Goal: Task Accomplishment & Management: Manage account settings

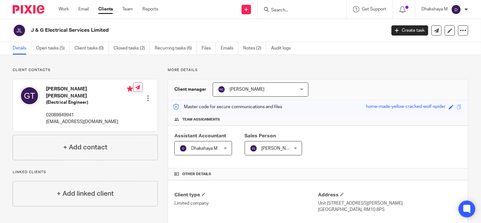
click at [464, 209] on icon at bounding box center [466, 209] width 7 height 8
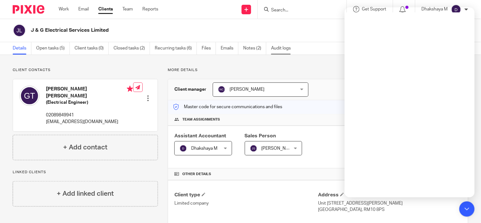
click at [275, 46] on link "Audit logs" at bounding box center [283, 48] width 24 height 12
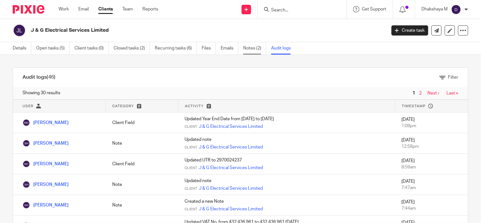
click at [252, 51] on link "Notes (2)" at bounding box center [254, 48] width 23 height 12
click at [460, 30] on icon at bounding box center [463, 30] width 6 height 6
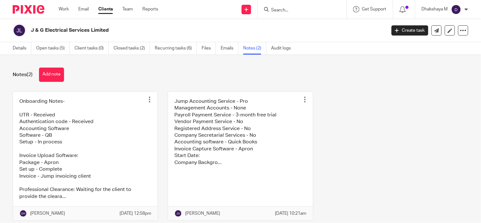
click at [465, 11] on div at bounding box center [466, 10] width 4 height 4
click at [456, 10] on img at bounding box center [456, 9] width 10 height 10
click at [439, 11] on p "Dhakshaya M" at bounding box center [435, 9] width 26 height 6
click at [441, 26] on span "My profile" at bounding box center [442, 25] width 20 height 4
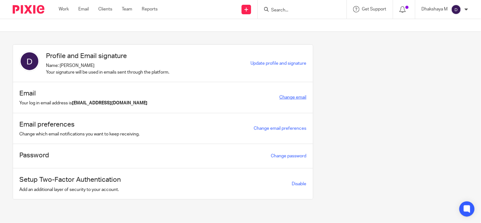
click at [291, 96] on link "Change email" at bounding box center [293, 97] width 27 height 4
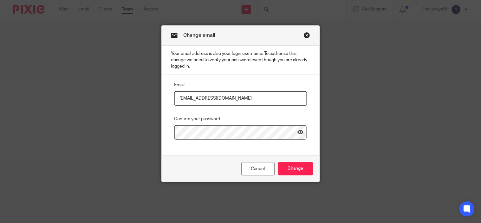
click at [304, 35] on link "Close this dialog window" at bounding box center [307, 36] width 6 height 9
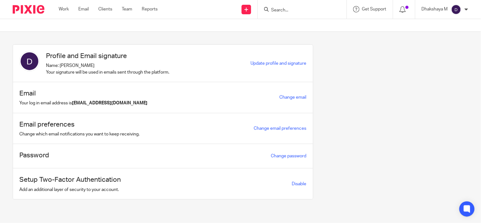
click at [464, 8] on div at bounding box center [466, 10] width 4 height 4
click at [458, 31] on li "Email integration" at bounding box center [444, 34] width 42 height 9
click at [456, 34] on span "Email integration" at bounding box center [448, 34] width 33 height 4
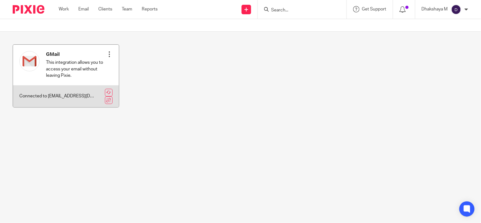
click at [110, 51] on div "GMail This integration allows you to access your email without leaving Pixie. R…" at bounding box center [66, 65] width 106 height 41
click at [106, 53] on div at bounding box center [109, 54] width 6 height 6
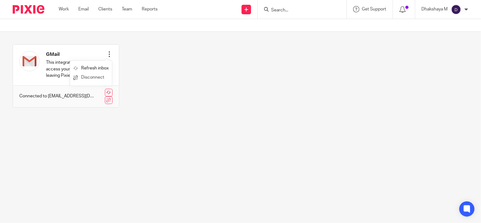
click at [106, 75] on link "Disconnect" at bounding box center [90, 77] width 35 height 9
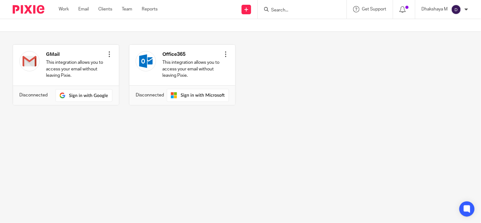
click at [439, 14] on div "Dhakshaya M" at bounding box center [445, 9] width 47 height 10
click at [439, 32] on span "Email integration" at bounding box center [448, 34] width 33 height 4
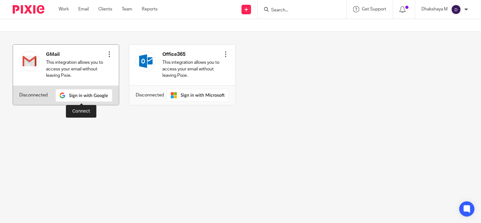
click at [72, 94] on img at bounding box center [83, 95] width 57 height 13
click at [93, 96] on img at bounding box center [83, 95] width 57 height 13
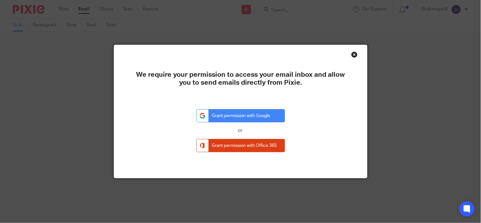
click at [352, 56] on div "Close this dialog window" at bounding box center [354, 54] width 6 height 6
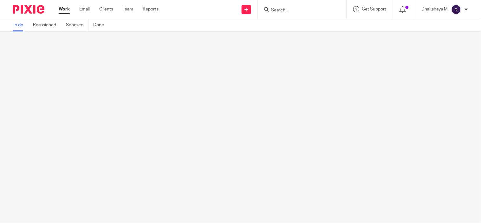
click at [463, 8] on div "Dhakshaya M" at bounding box center [445, 9] width 47 height 10
click at [466, 8] on div at bounding box center [466, 10] width 4 height 4
click at [441, 8] on p "Dhakshaya M" at bounding box center [435, 9] width 26 height 6
click at [466, 8] on div at bounding box center [466, 10] width 4 height 4
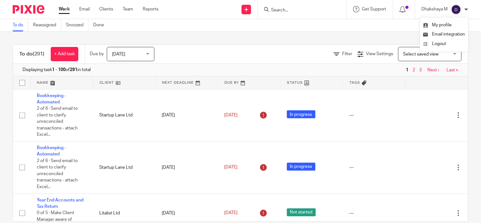
click at [466, 8] on div at bounding box center [466, 10] width 4 height 4
click at [454, 34] on span "Email integration" at bounding box center [448, 34] width 33 height 4
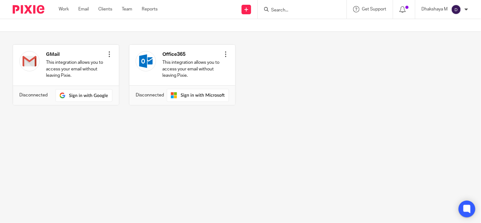
click at [468, 216] on div at bounding box center [467, 209] width 17 height 17
